Goal: Information Seeking & Learning: Learn about a topic

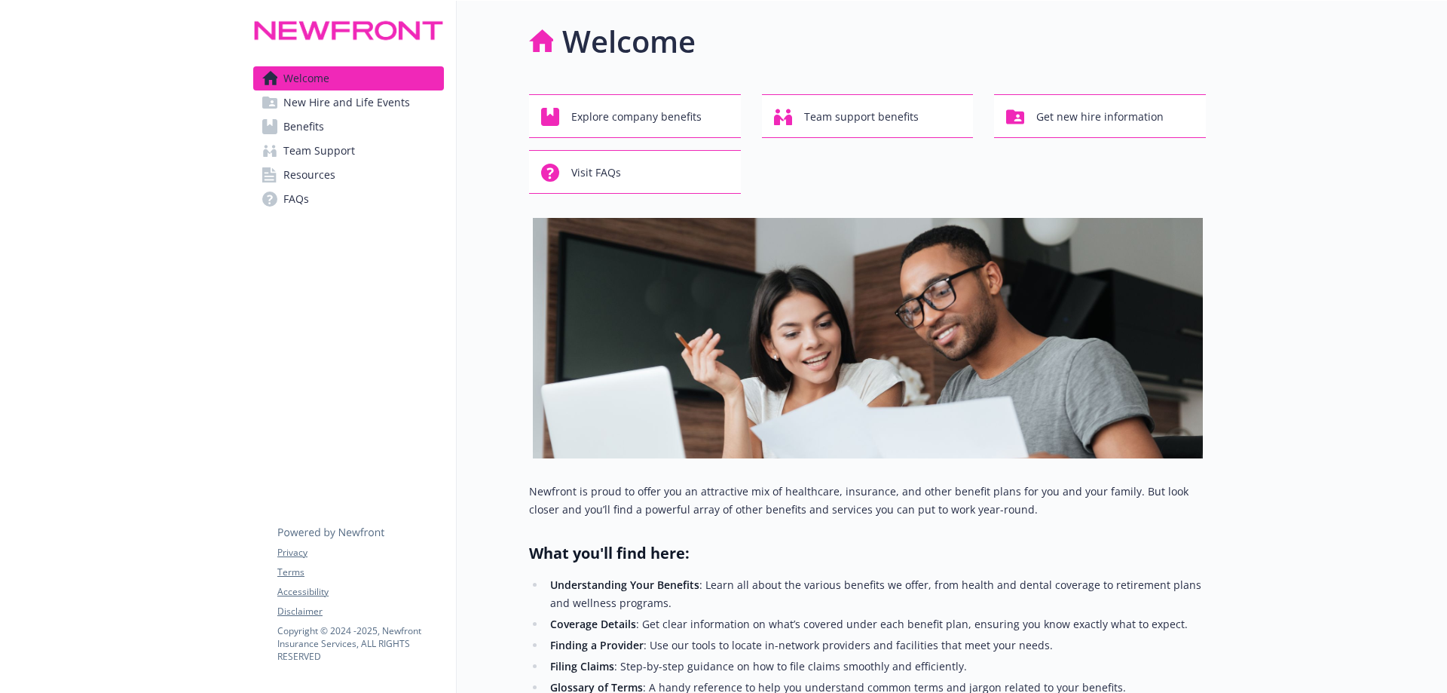
click at [344, 126] on link "Benefits" at bounding box center [348, 127] width 191 height 24
